Goal: Information Seeking & Learning: Learn about a topic

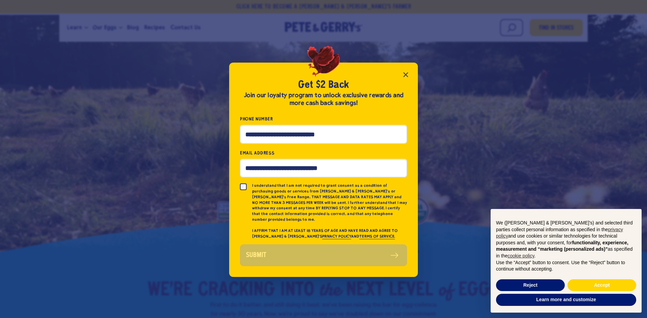
click at [404, 74] on icon "Close popup" at bounding box center [406, 75] width 8 height 8
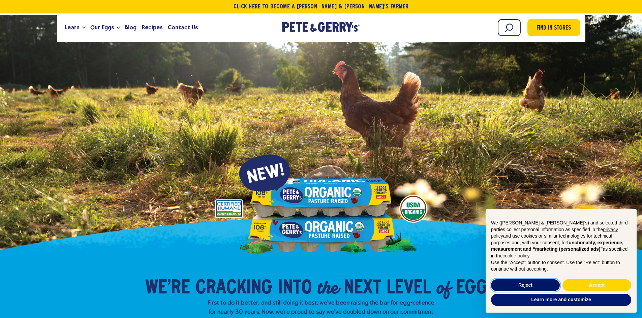
click at [524, 281] on button "Reject" at bounding box center [525, 286] width 69 height 12
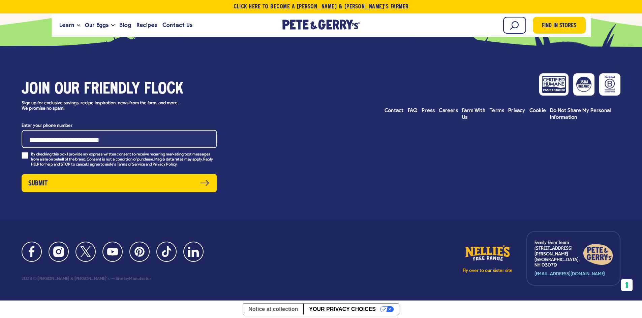
scroll to position [3412, 0]
click at [394, 114] on span "Contact" at bounding box center [393, 110] width 19 height 5
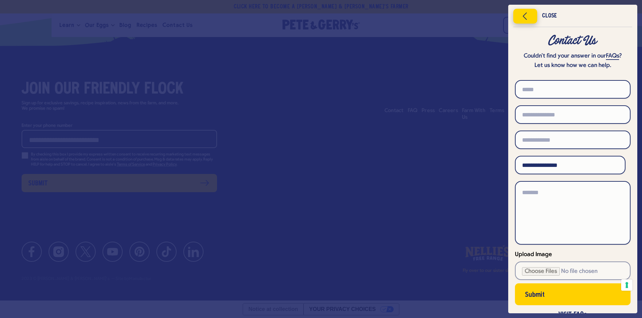
click at [521, 16] on icon "Close menu" at bounding box center [524, 16] width 17 height 10
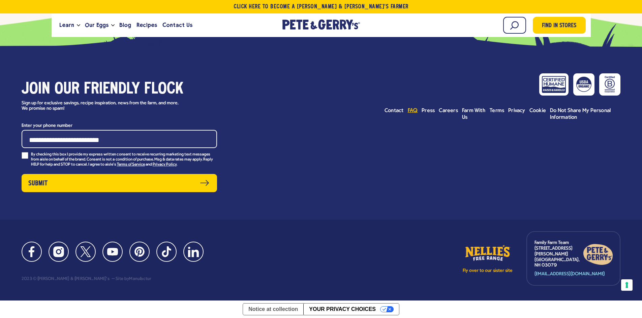
click at [412, 114] on link "FAQ" at bounding box center [413, 110] width 10 height 7
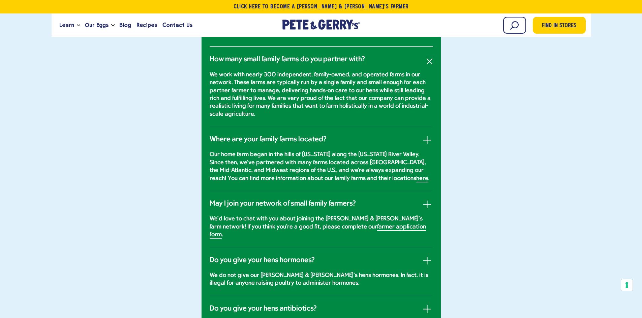
scroll to position [427, 0]
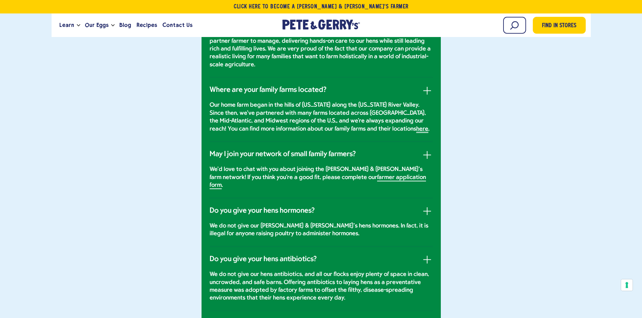
click at [416, 133] on link "here" at bounding box center [422, 129] width 12 height 7
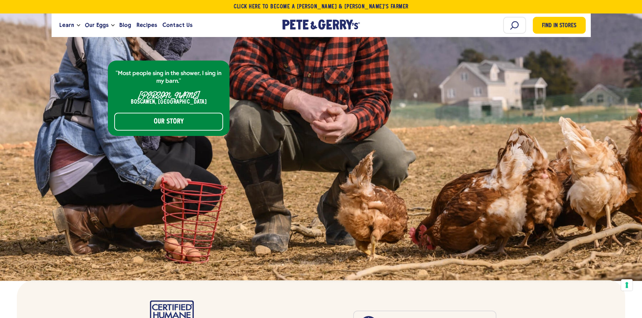
scroll to position [2871, 0]
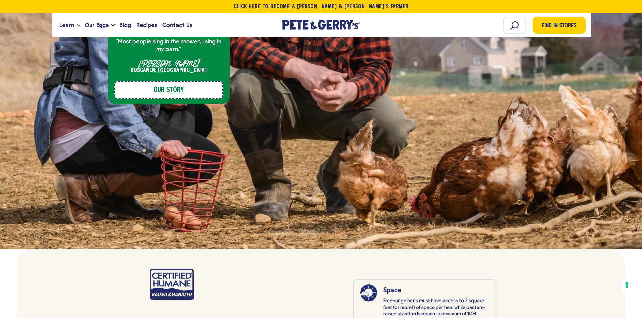
click at [171, 81] on link "Our Story" at bounding box center [168, 90] width 109 height 18
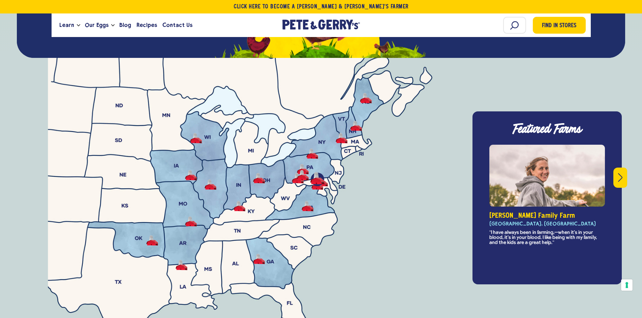
scroll to position [2421, 0]
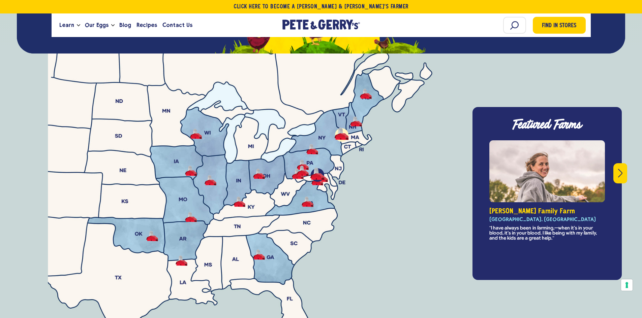
click at [341, 129] on button "Miller Family Farm - Caledonia County, VT" at bounding box center [342, 134] width 12 height 10
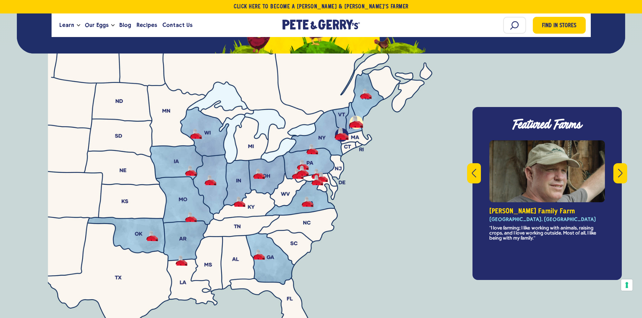
click at [354, 117] on button "Giovagnoli Family Farm - Boscawen, NH" at bounding box center [356, 122] width 12 height 10
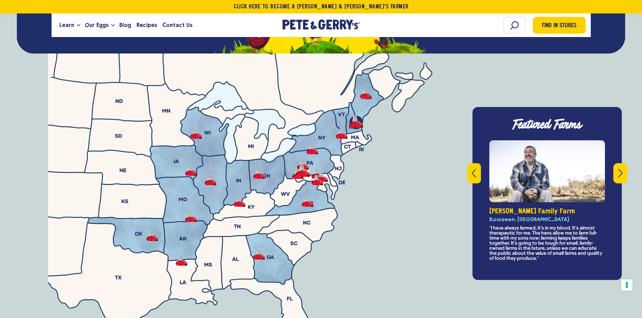
click at [304, 166] on button "Zimmerman Family Farm - Union County, PA" at bounding box center [303, 171] width 12 height 10
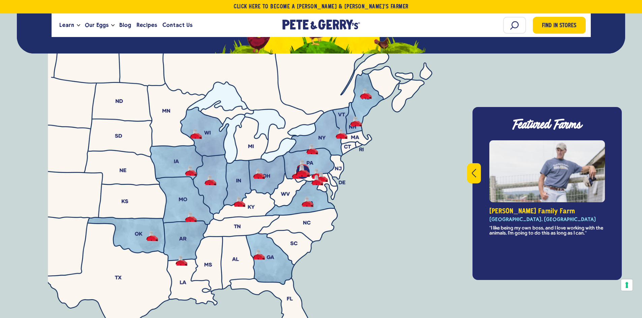
click at [303, 166] on button "Zimmerman Family Farm - Union County, PA" at bounding box center [303, 171] width 12 height 10
click at [323, 172] on button "Breckbill Family Farm - Lancaster County, PA" at bounding box center [322, 177] width 12 height 10
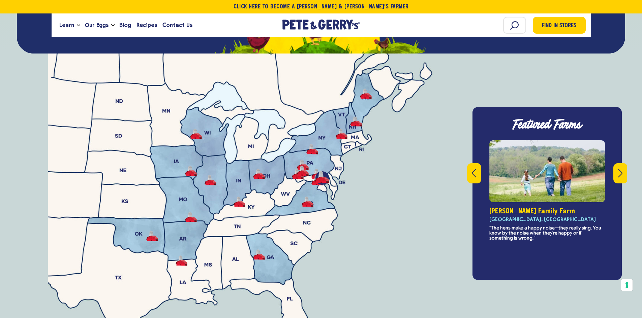
click at [316, 172] on button "Breckbill Family Farm - Lancaster County, PA" at bounding box center [322, 177] width 12 height 10
click at [476, 169] on icon "Previous" at bounding box center [474, 173] width 4 height 9
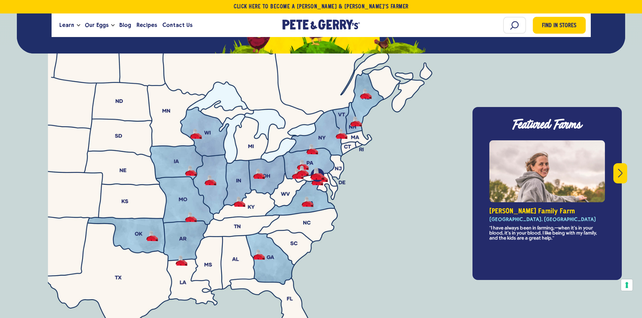
click at [476, 155] on div "Featured Farms This is a carousel with rotating slides. Use Next and Previous b…" at bounding box center [546, 193] width 149 height 173
click at [621, 169] on icon "Next" at bounding box center [620, 173] width 4 height 9
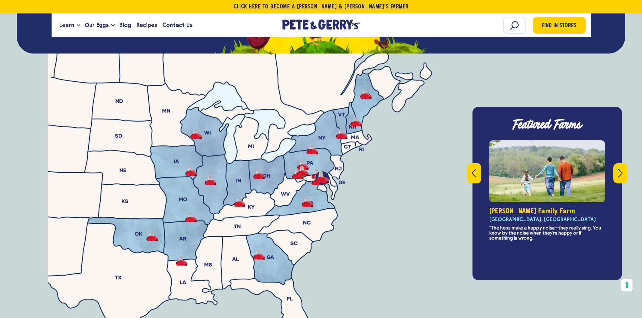
click at [621, 169] on icon "Next" at bounding box center [620, 173] width 4 height 9
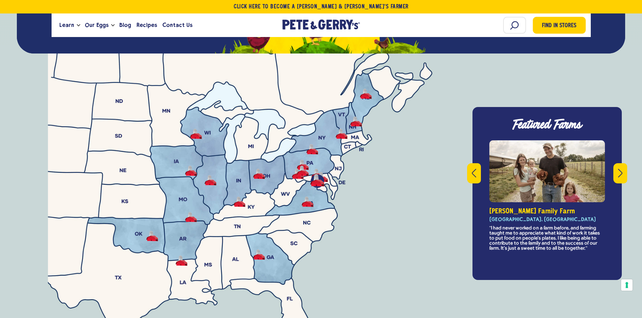
click at [621, 169] on icon "Next" at bounding box center [620, 173] width 4 height 9
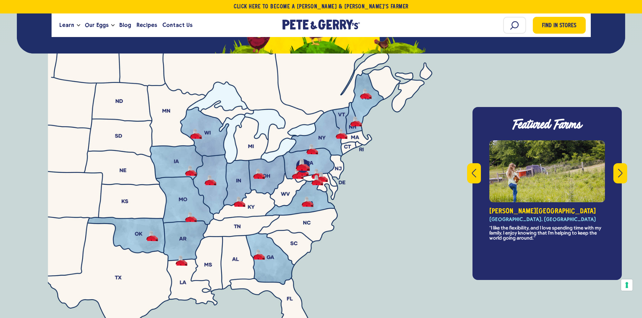
click at [621, 169] on icon "Next" at bounding box center [620, 173] width 4 height 9
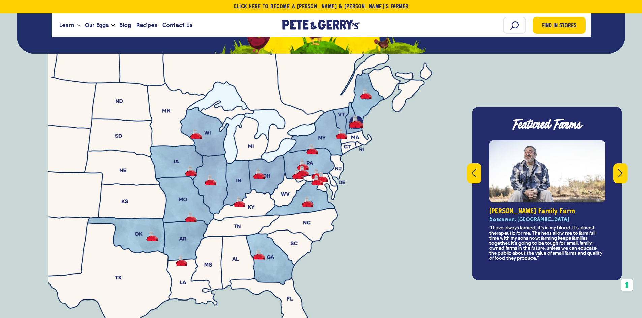
click at [621, 169] on icon "Next" at bounding box center [620, 173] width 4 height 9
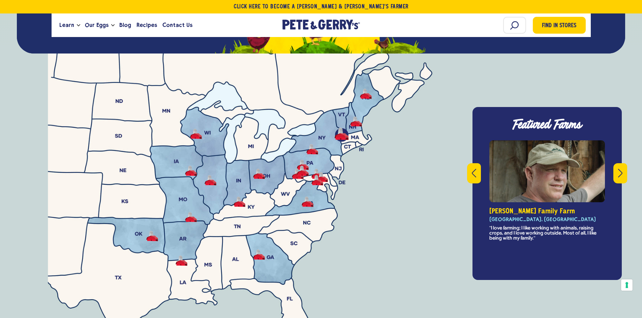
click at [621, 169] on icon "Next" at bounding box center [620, 173] width 4 height 9
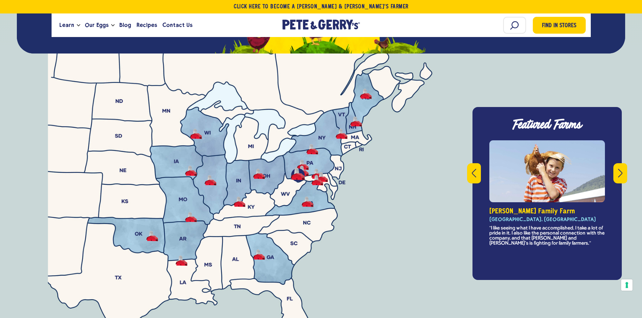
click at [621, 169] on icon "Next" at bounding box center [620, 173] width 4 height 9
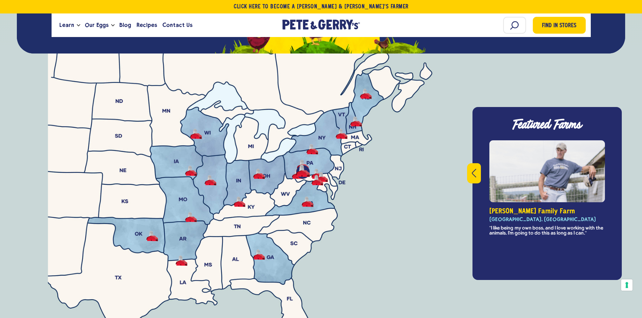
click at [621, 156] on div "Featured Farms This is a carousel with rotating slides. Use Next and Previous b…" at bounding box center [546, 193] width 149 height 173
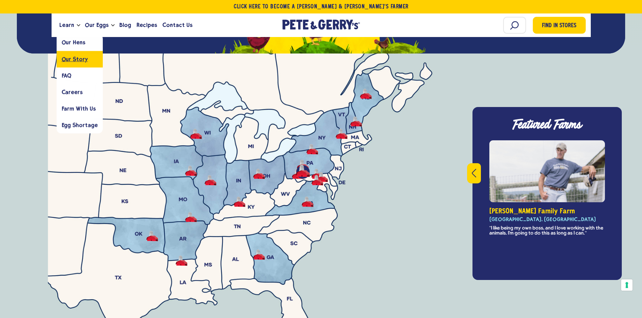
click at [72, 59] on span "Our Story" at bounding box center [75, 59] width 26 height 6
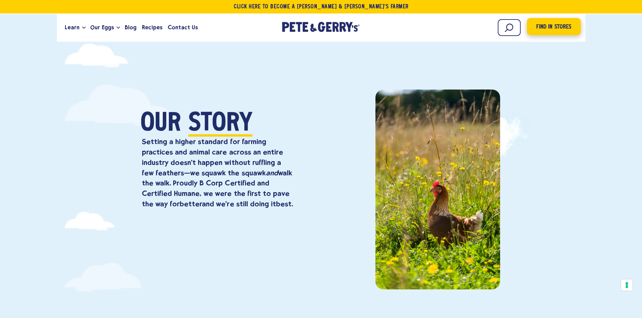
click at [550, 25] on span "Find in Stores" at bounding box center [553, 27] width 35 height 9
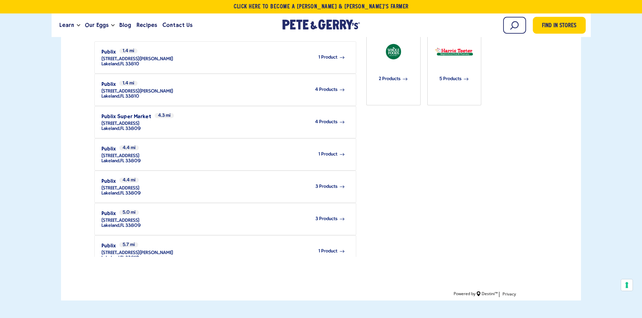
scroll to position [346, 0]
